Goal: Find specific page/section: Find specific page/section

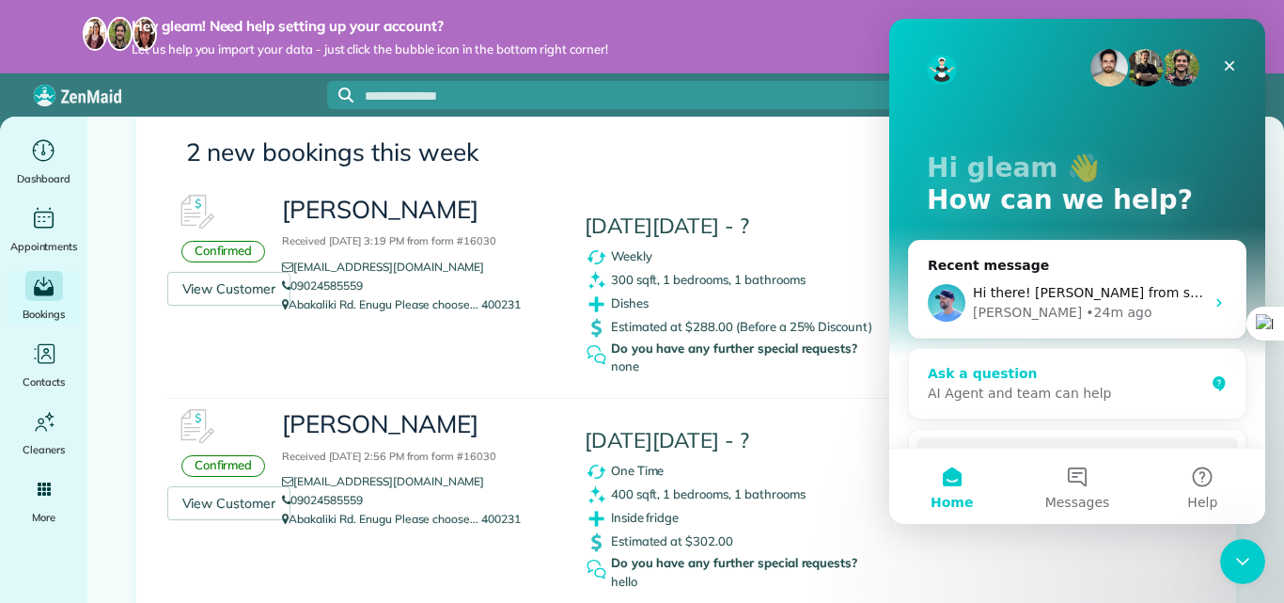
click at [998, 390] on div "AI Agent and team can help" at bounding box center [1066, 394] width 276 height 20
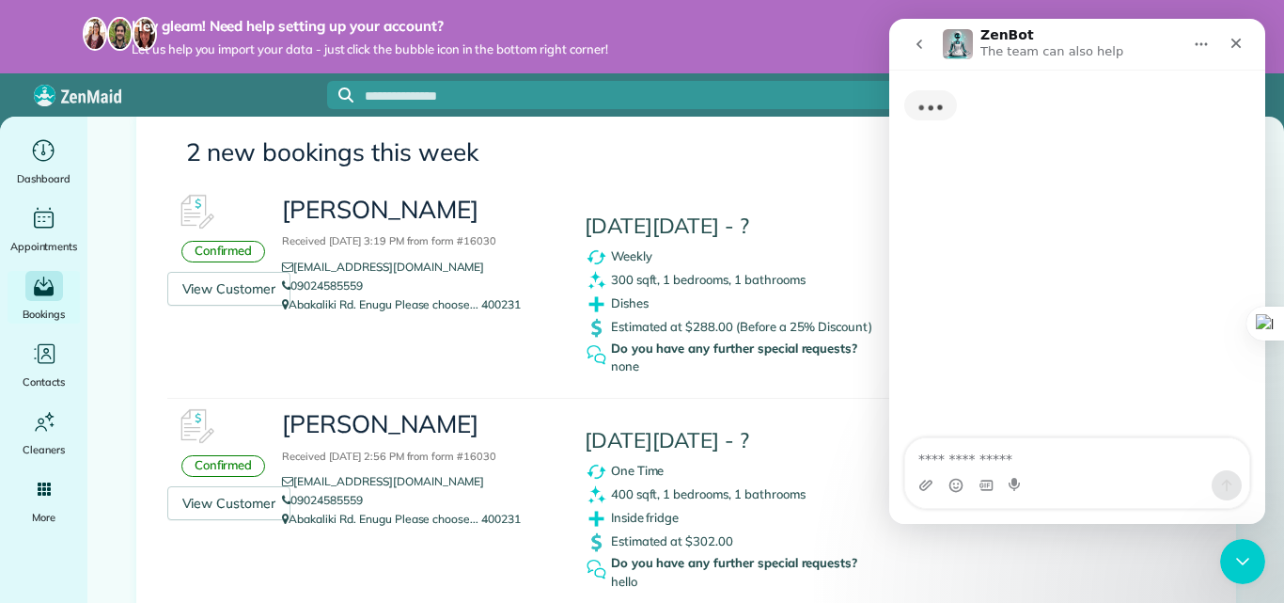
click at [1005, 462] on textarea "Ask a question…" at bounding box center [1077, 454] width 344 height 32
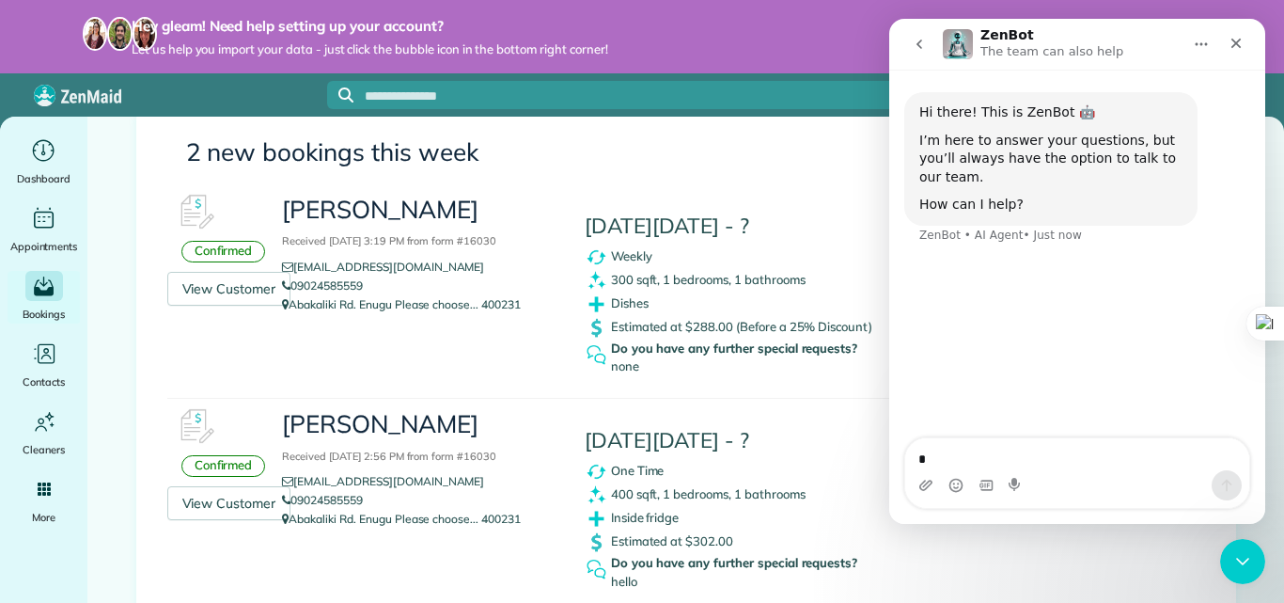
click at [1003, 462] on textarea "*" at bounding box center [1077, 454] width 344 height 32
type textarea "**********"
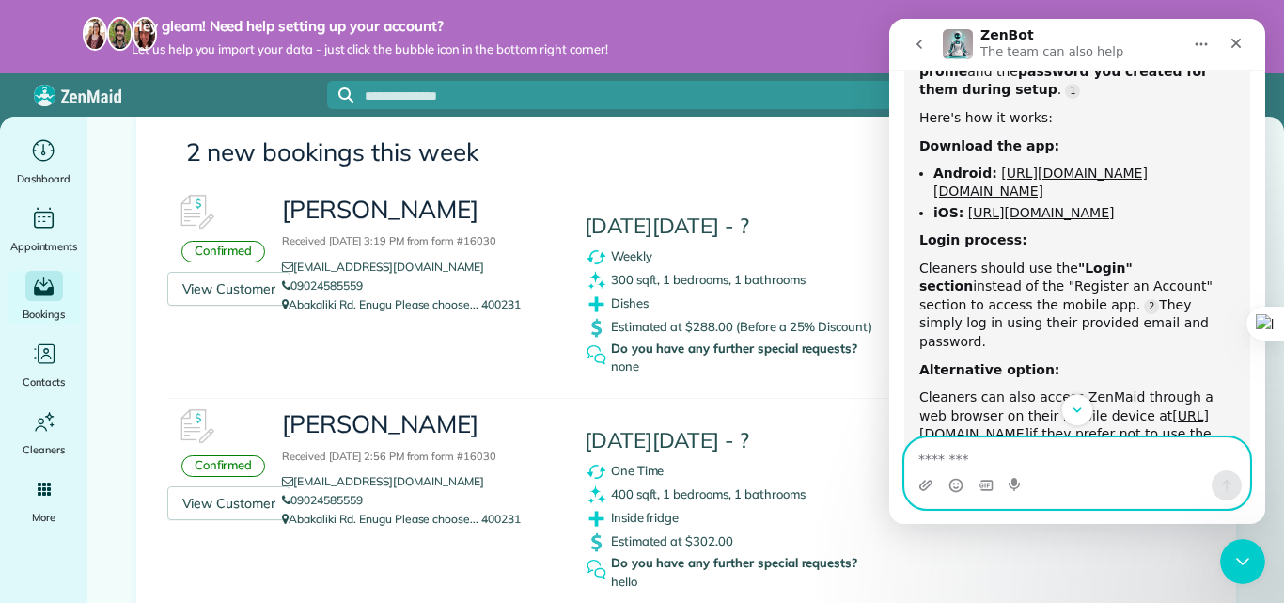
scroll to position [296, 0]
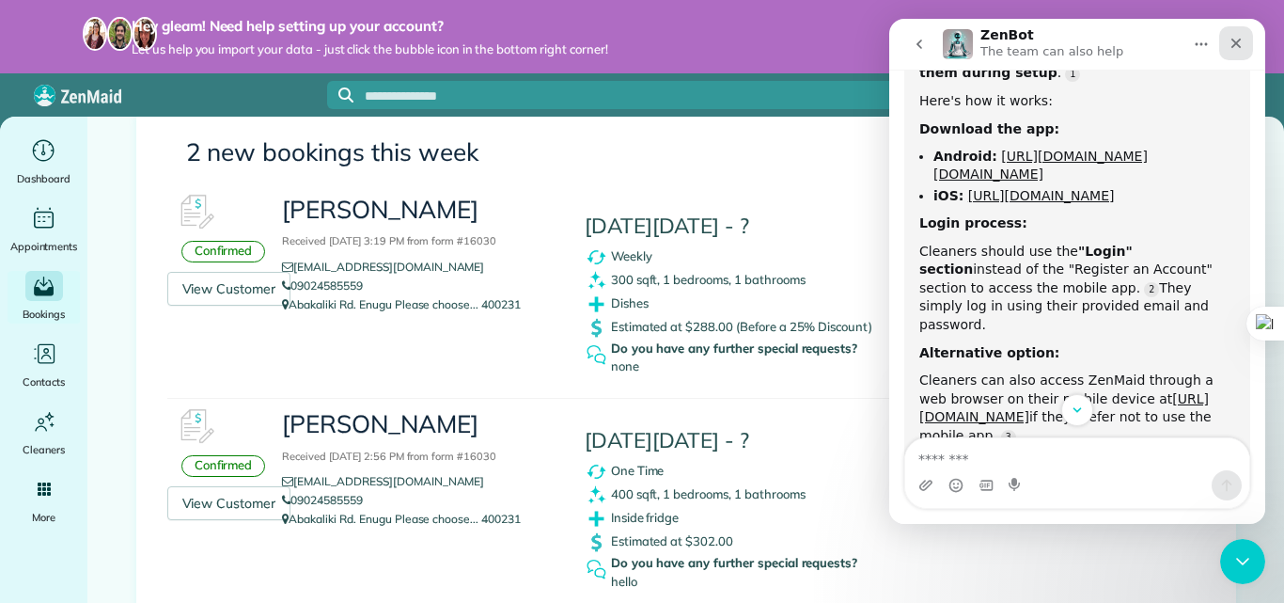
click at [1237, 38] on icon "Close" at bounding box center [1236, 43] width 15 height 15
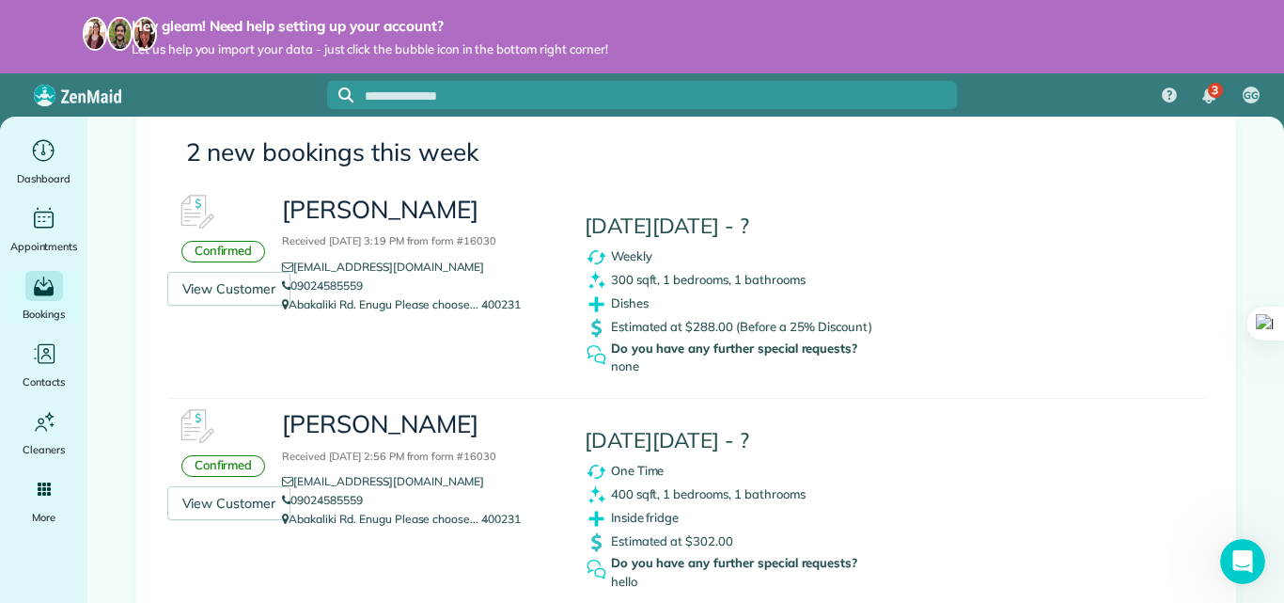
click at [1207, 99] on img "3 unread notifications" at bounding box center [1208, 95] width 13 height 15
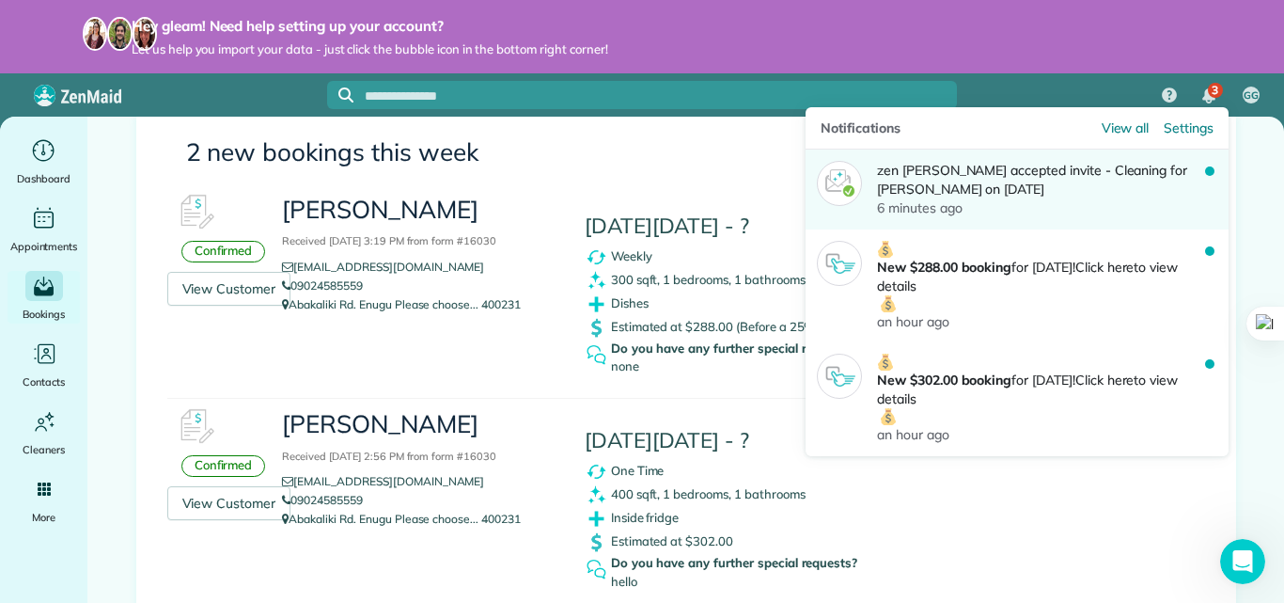
click at [1073, 165] on p "zen ikpah accepted invite - Cleaning for Godwin Elias on 10-02-2025" at bounding box center [1041, 180] width 328 height 38
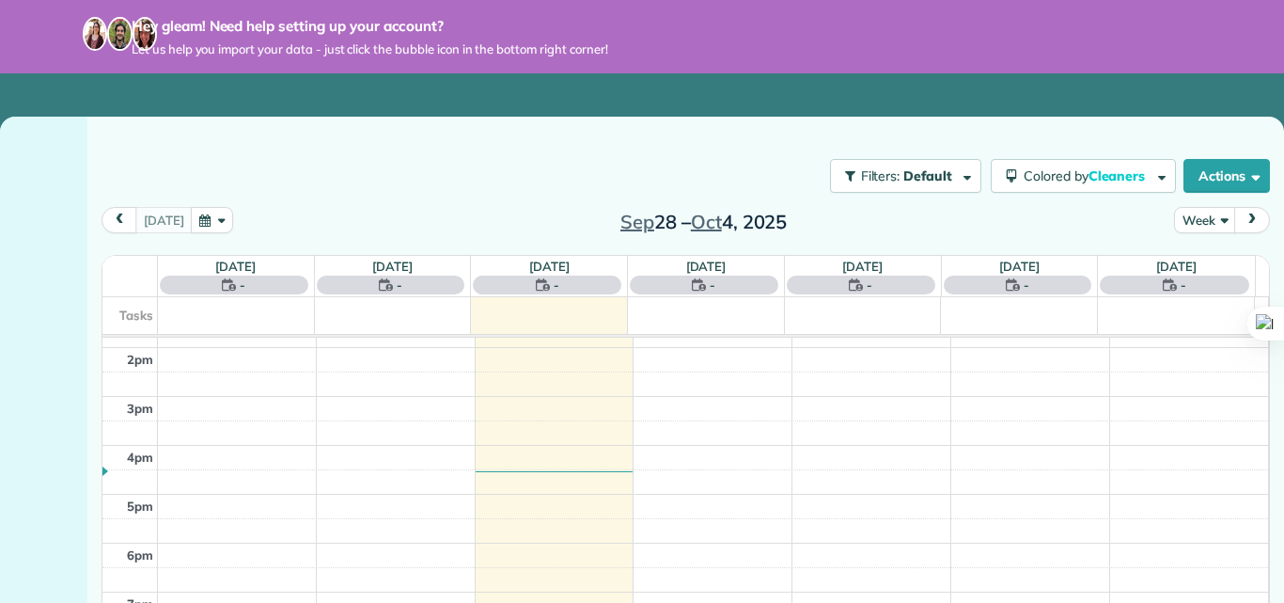
scroll to position [751, 0]
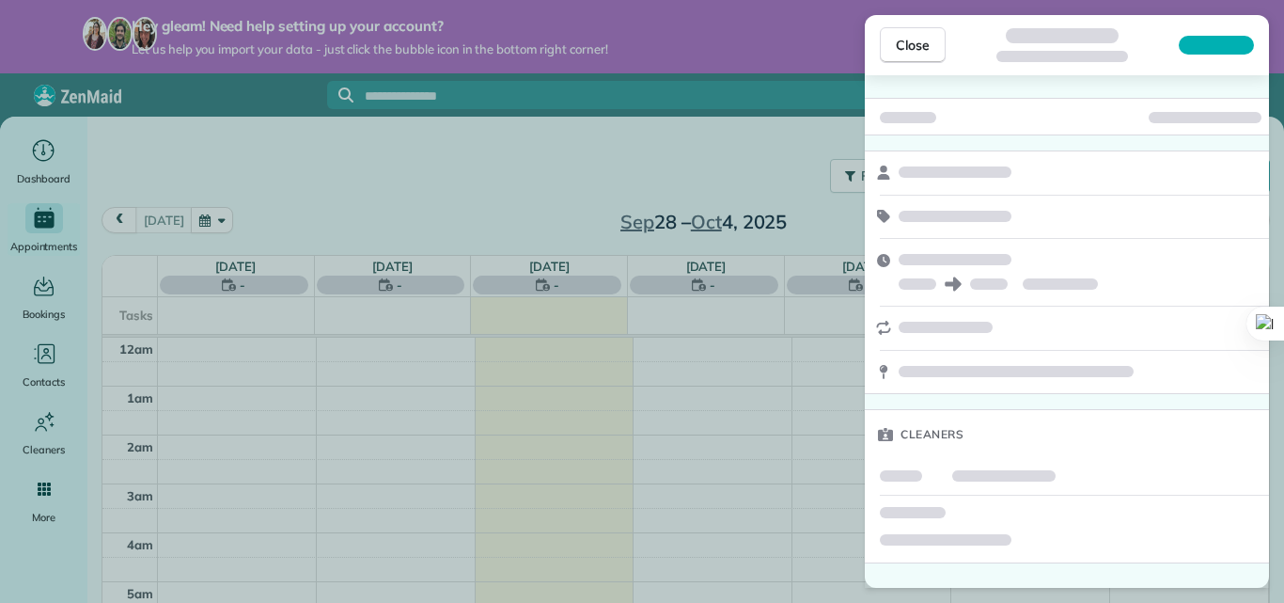
scroll to position [343, 0]
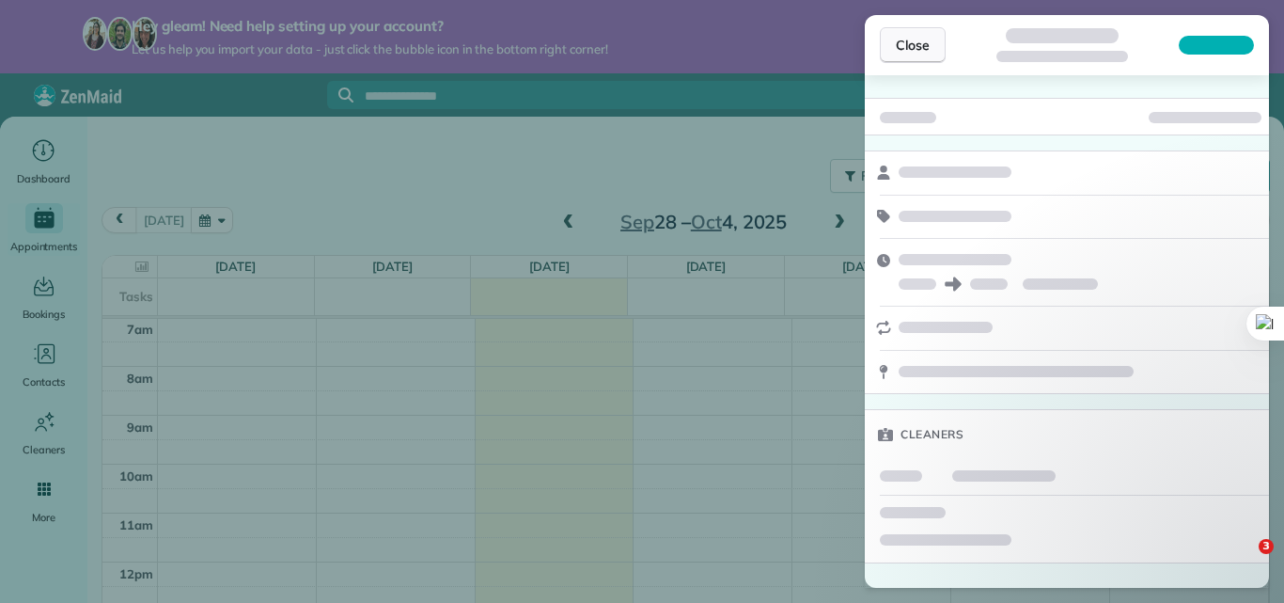
click at [906, 52] on span "Close" at bounding box center [913, 45] width 34 height 19
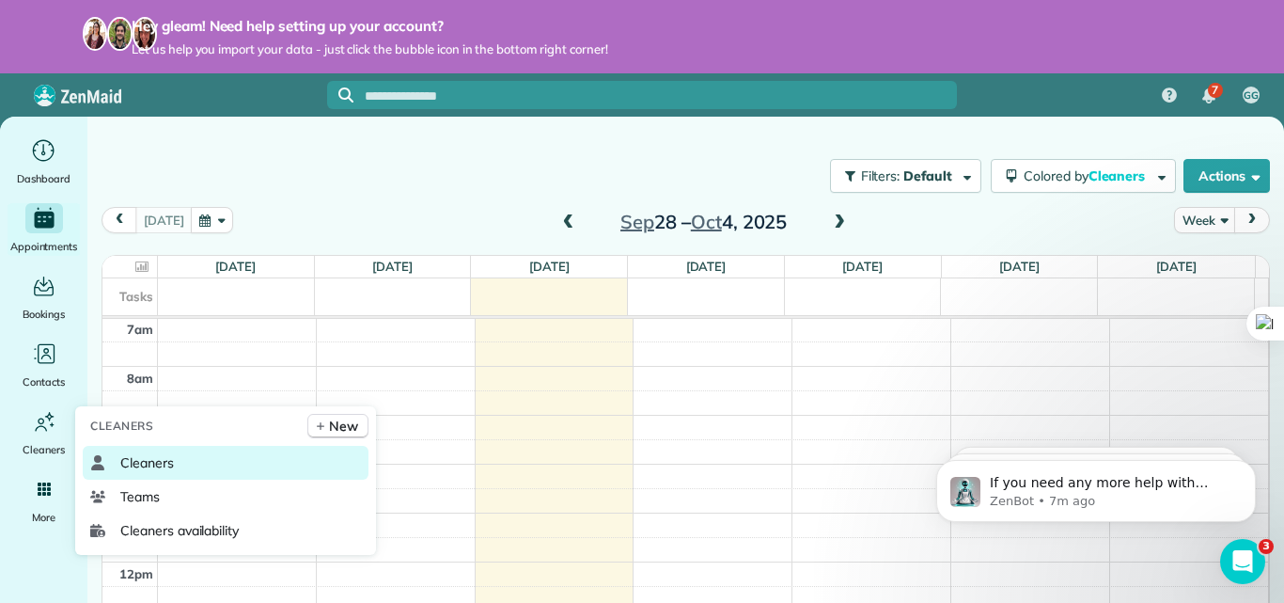
click at [170, 458] on span "Cleaners" at bounding box center [147, 462] width 54 height 19
